Goal: Task Accomplishment & Management: Manage account settings

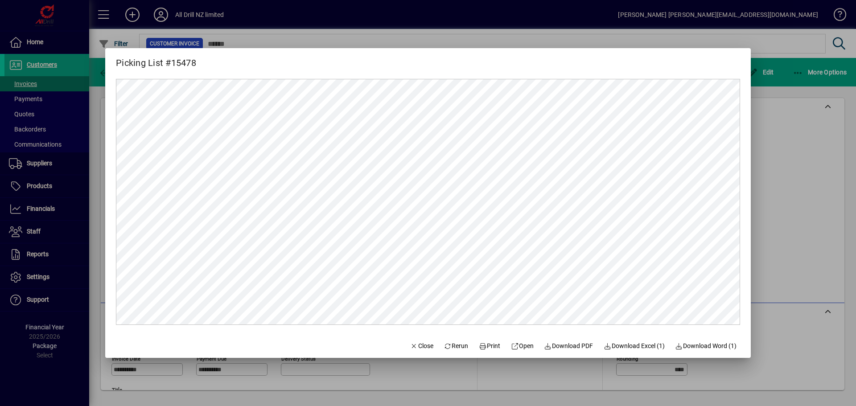
scroll to position [178, 0]
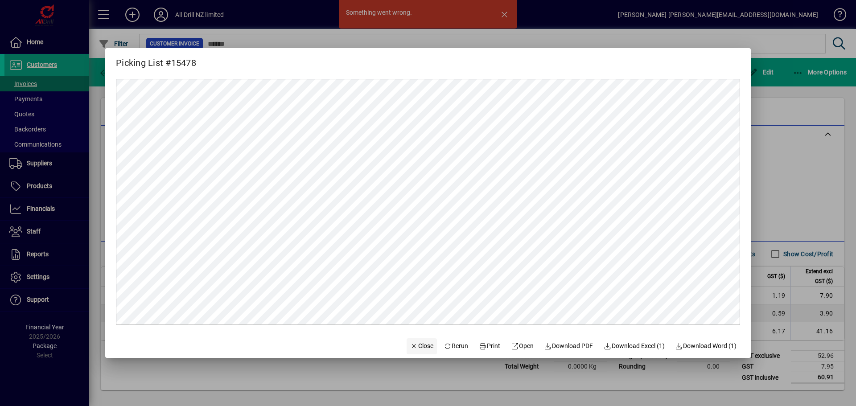
click at [419, 347] on span "Close" at bounding box center [421, 346] width 23 height 9
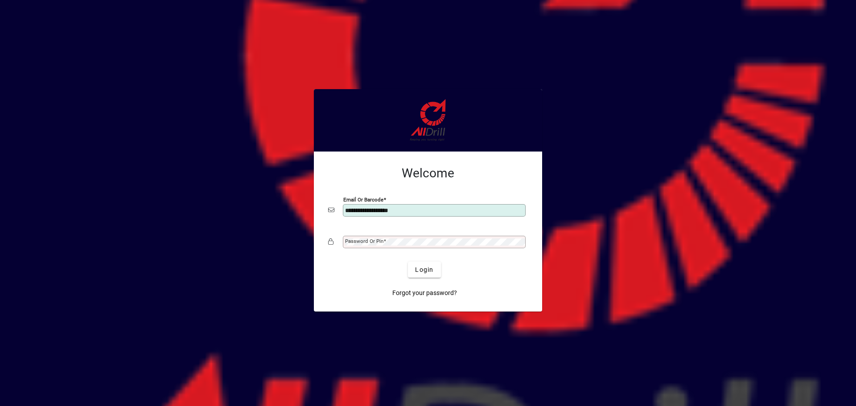
type input "**********"
click at [408, 262] on button "Login" at bounding box center [424, 270] width 33 height 16
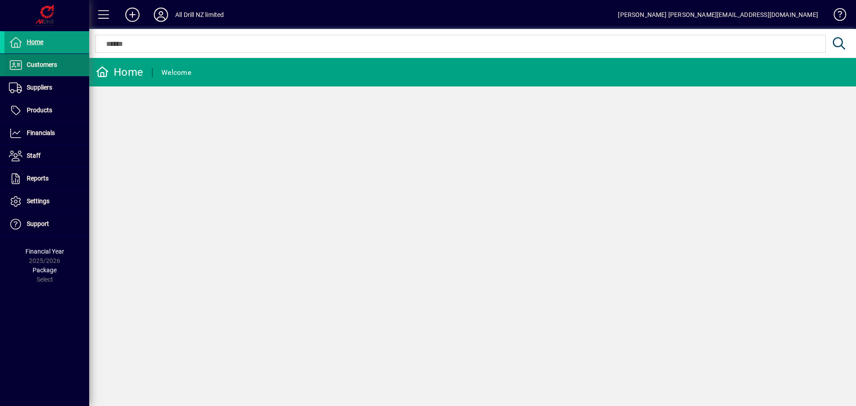
click at [37, 65] on span "Customers" at bounding box center [42, 64] width 30 height 7
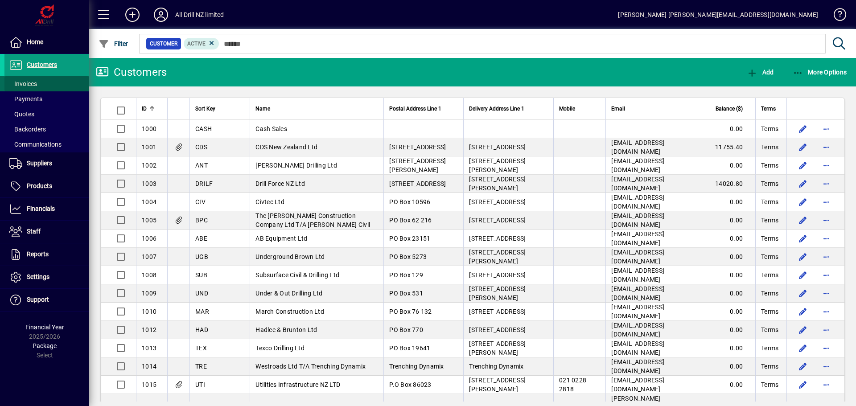
click at [23, 81] on span "Invoices" at bounding box center [23, 83] width 28 height 7
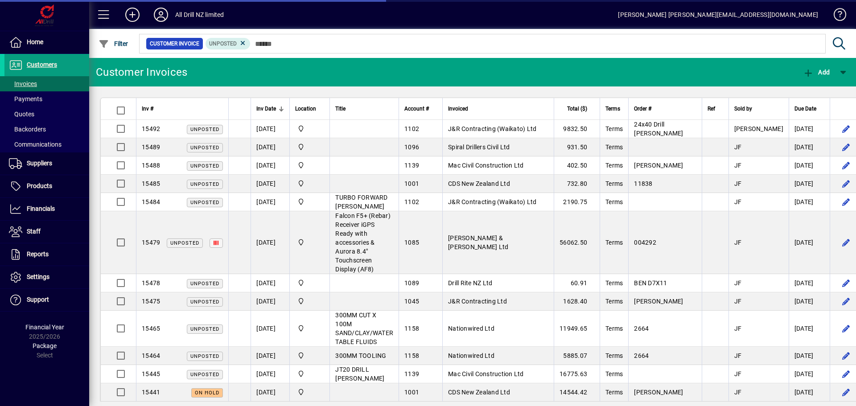
click at [496, 130] on span "J&R Contracting (Waikato) Ltd" at bounding box center [492, 128] width 88 height 7
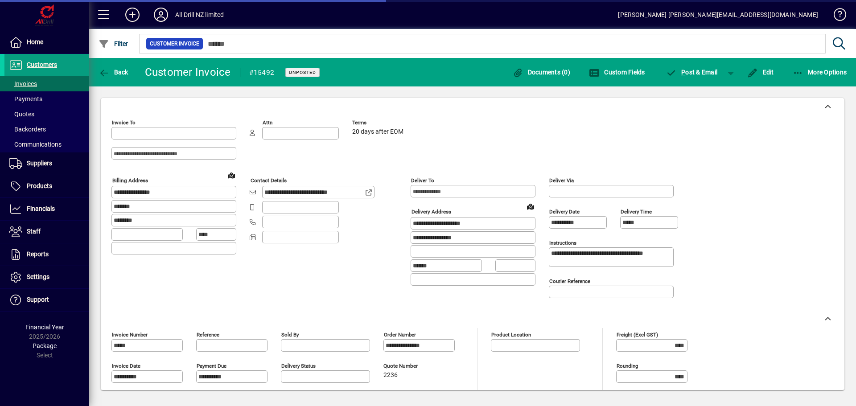
type input "**********"
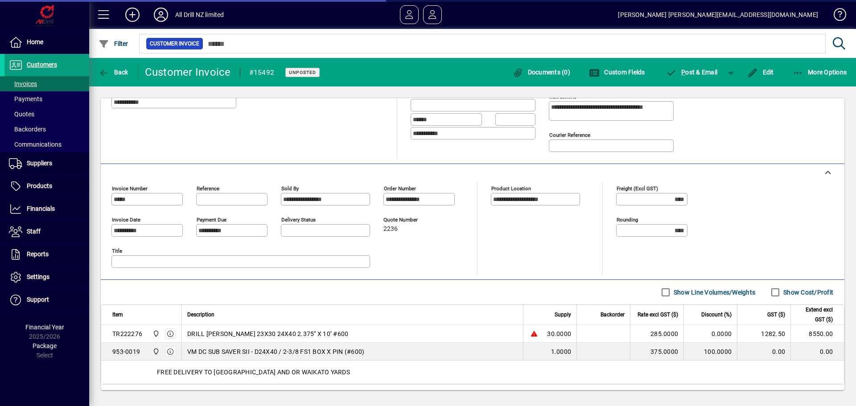
scroll to position [191, 0]
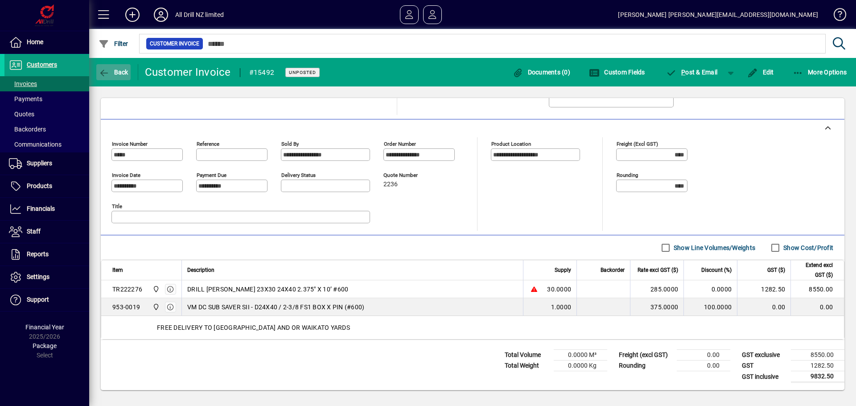
click at [113, 71] on span "Back" at bounding box center [114, 72] width 30 height 7
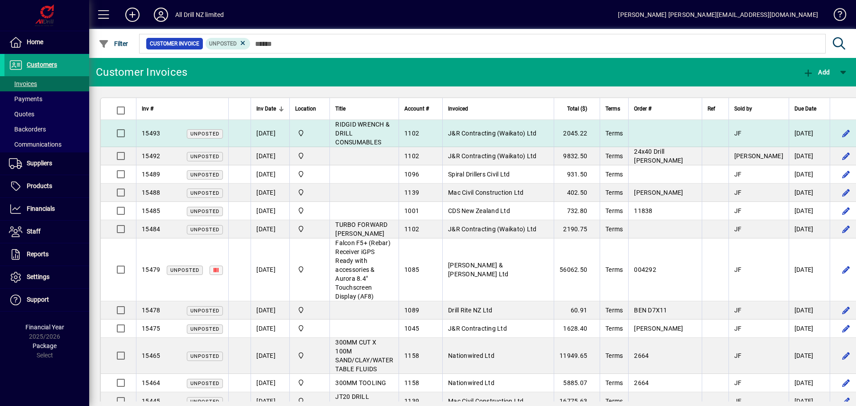
click at [513, 132] on span "J&R Contracting (Waikato) Ltd" at bounding box center [492, 133] width 88 height 7
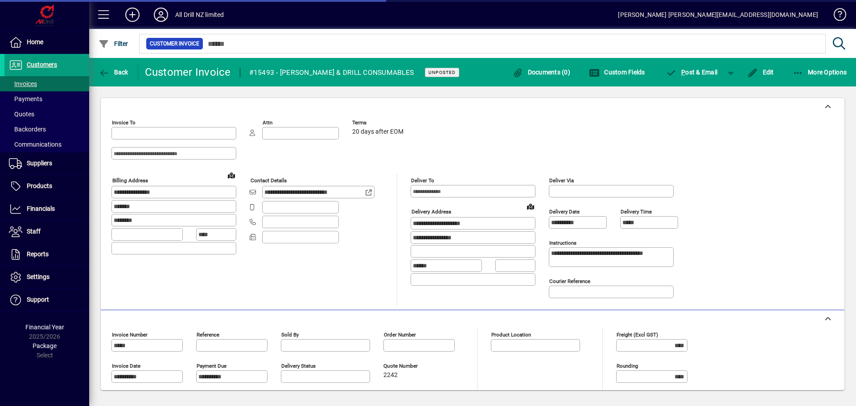
type input "**********"
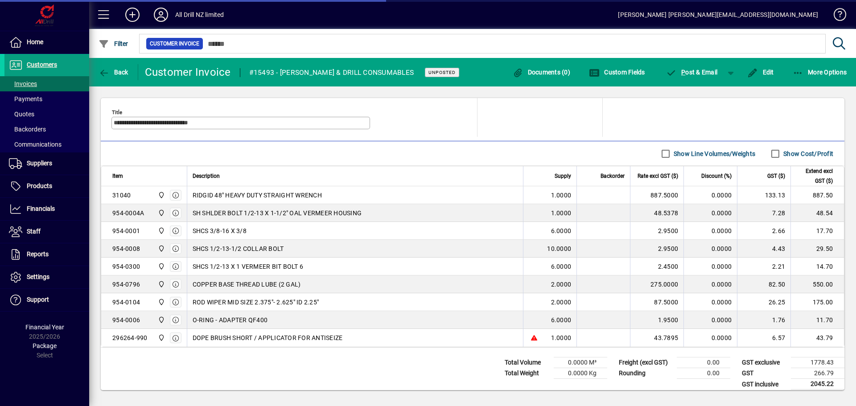
scroll to position [293, 0]
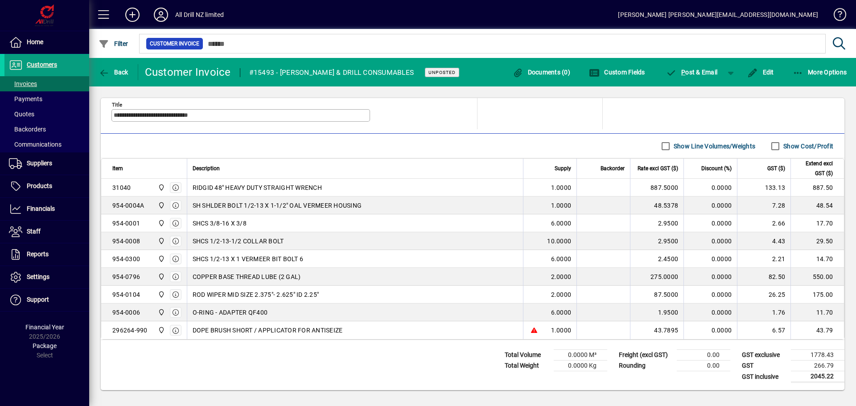
drag, startPoint x: 147, startPoint y: 331, endPoint x: 104, endPoint y: 339, distance: 43.1
click at [109, 337] on td "296264-990 All Drill NZ Limited" at bounding box center [144, 331] width 86 height 18
copy div "296264-990"
